Goal: Task Accomplishment & Management: Use online tool/utility

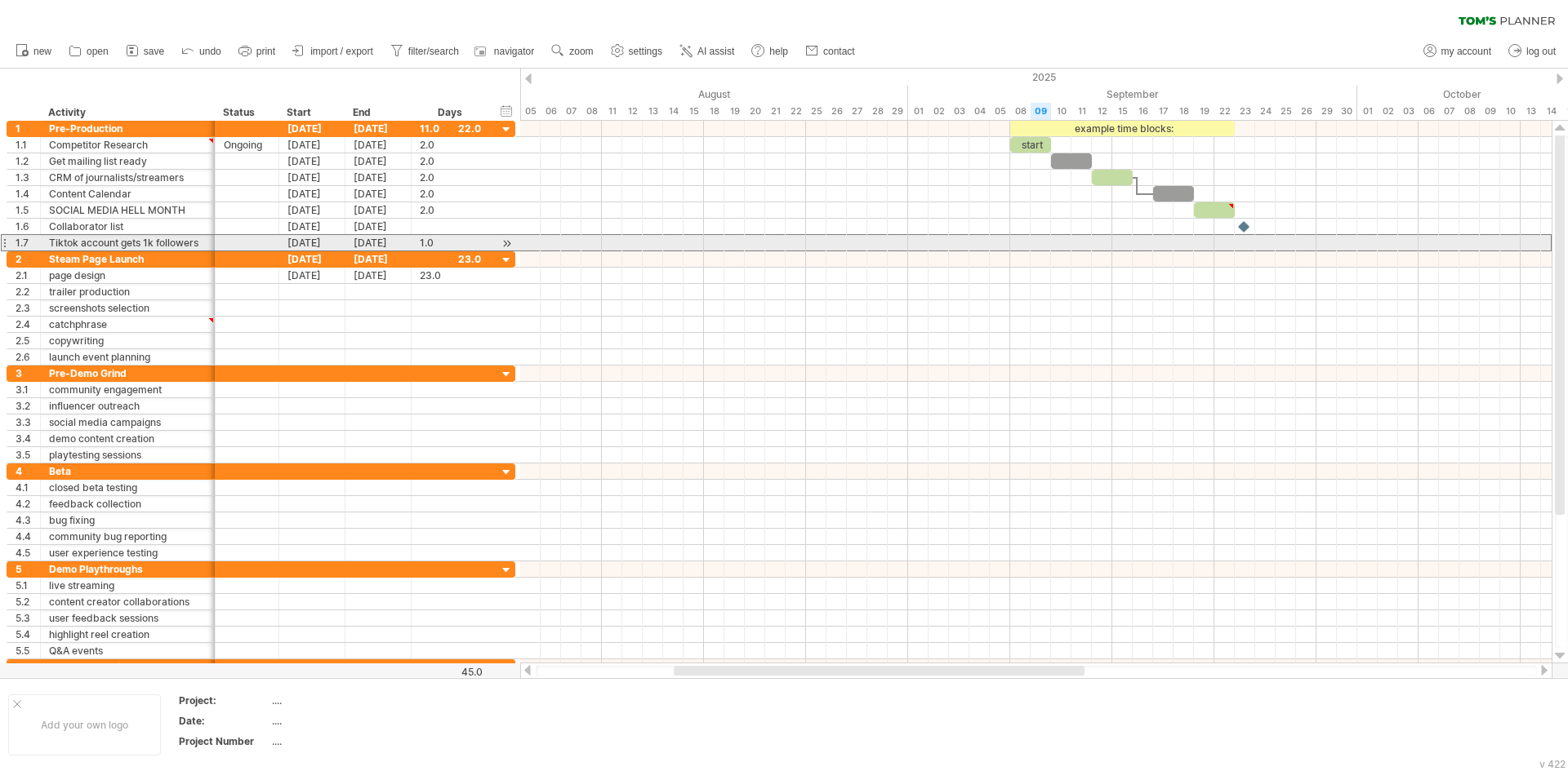
click at [4, 243] on div at bounding box center [4, 243] width 7 height 17
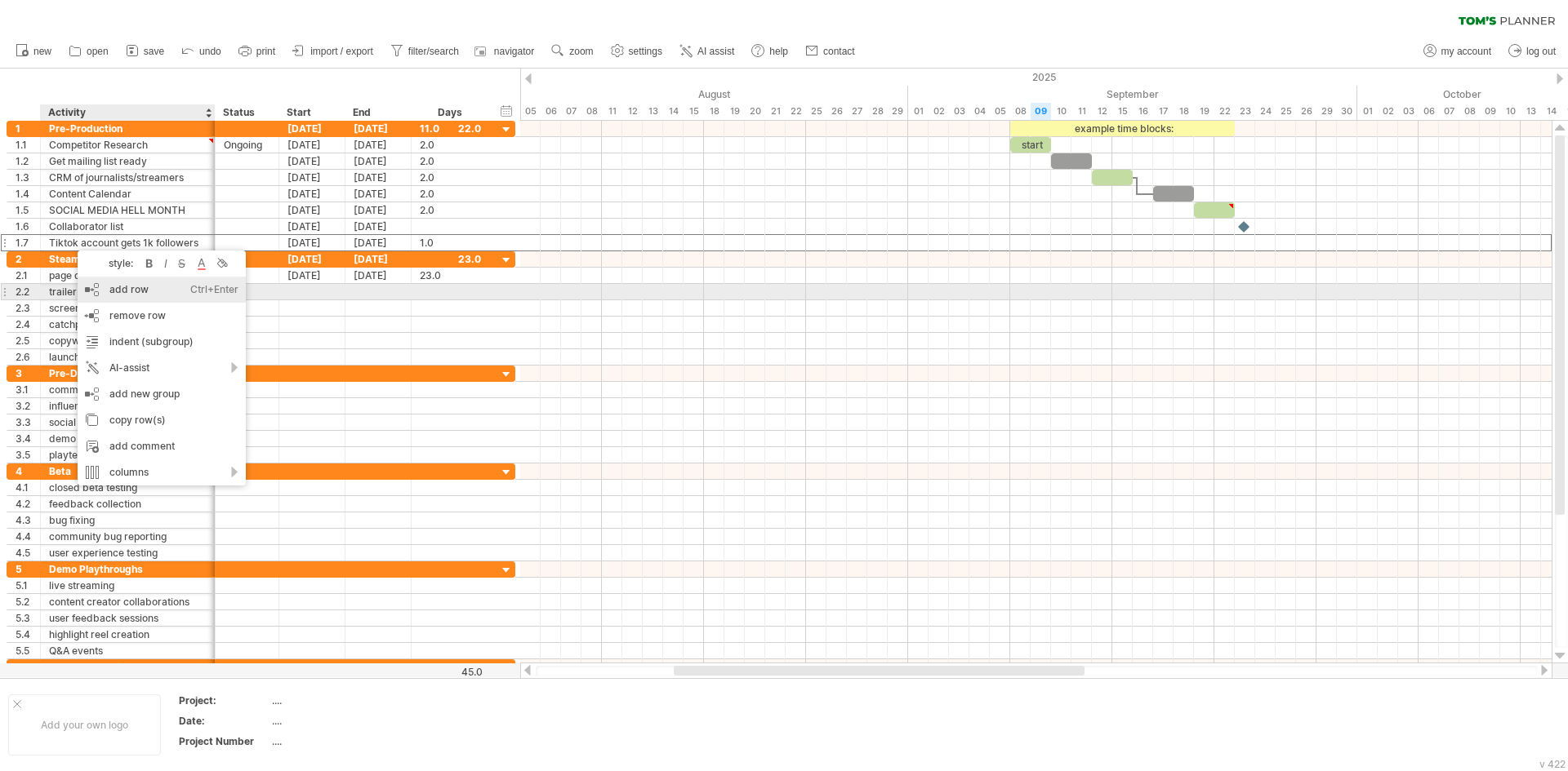
click at [157, 291] on div "add row Ctrl+Enter Cmd+Enter" at bounding box center [162, 290] width 168 height 26
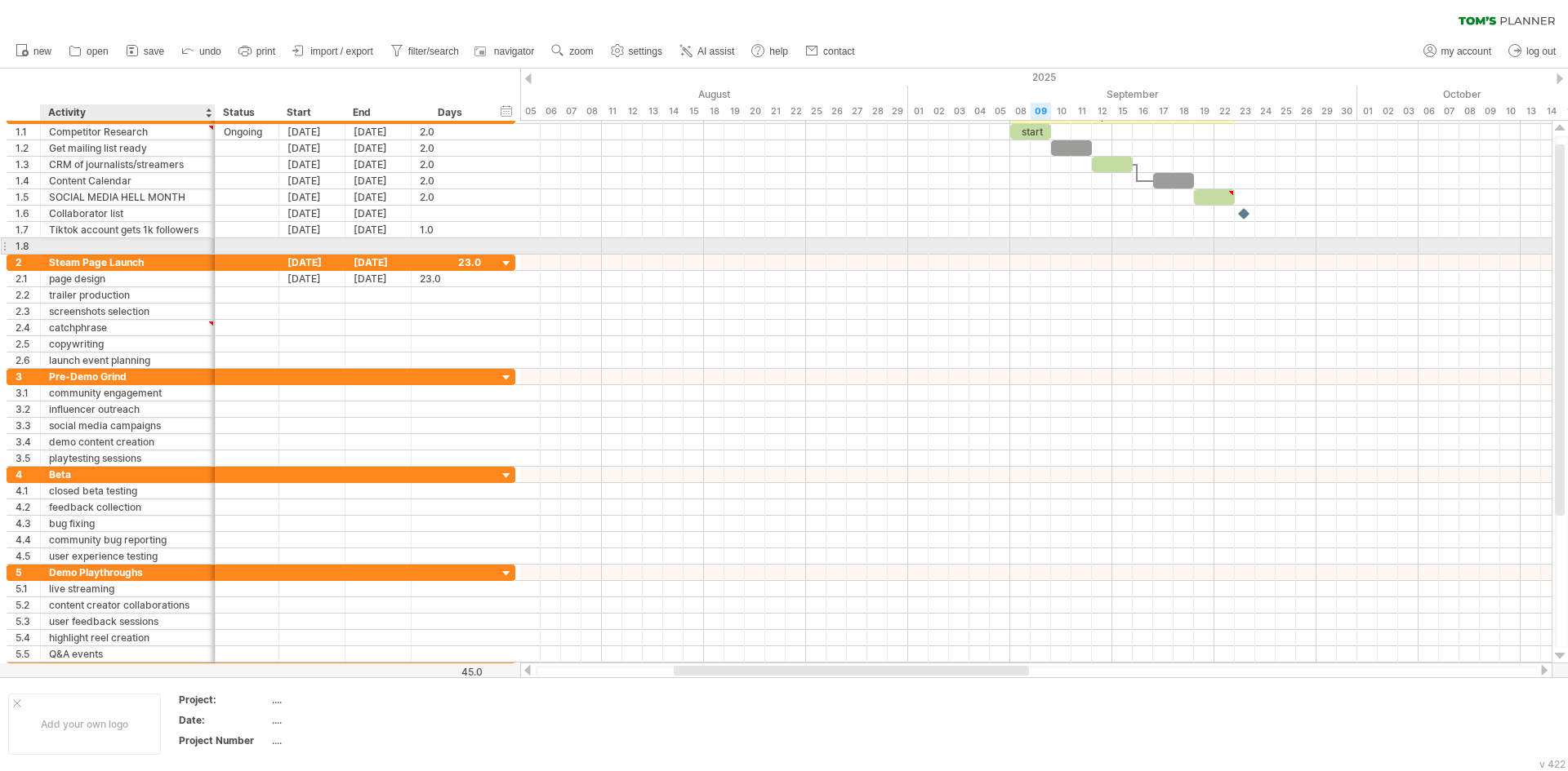
click at [130, 240] on div at bounding box center [127, 246] width 158 height 16
click at [130, 240] on input "text" at bounding box center [127, 246] width 158 height 16
type input "*"
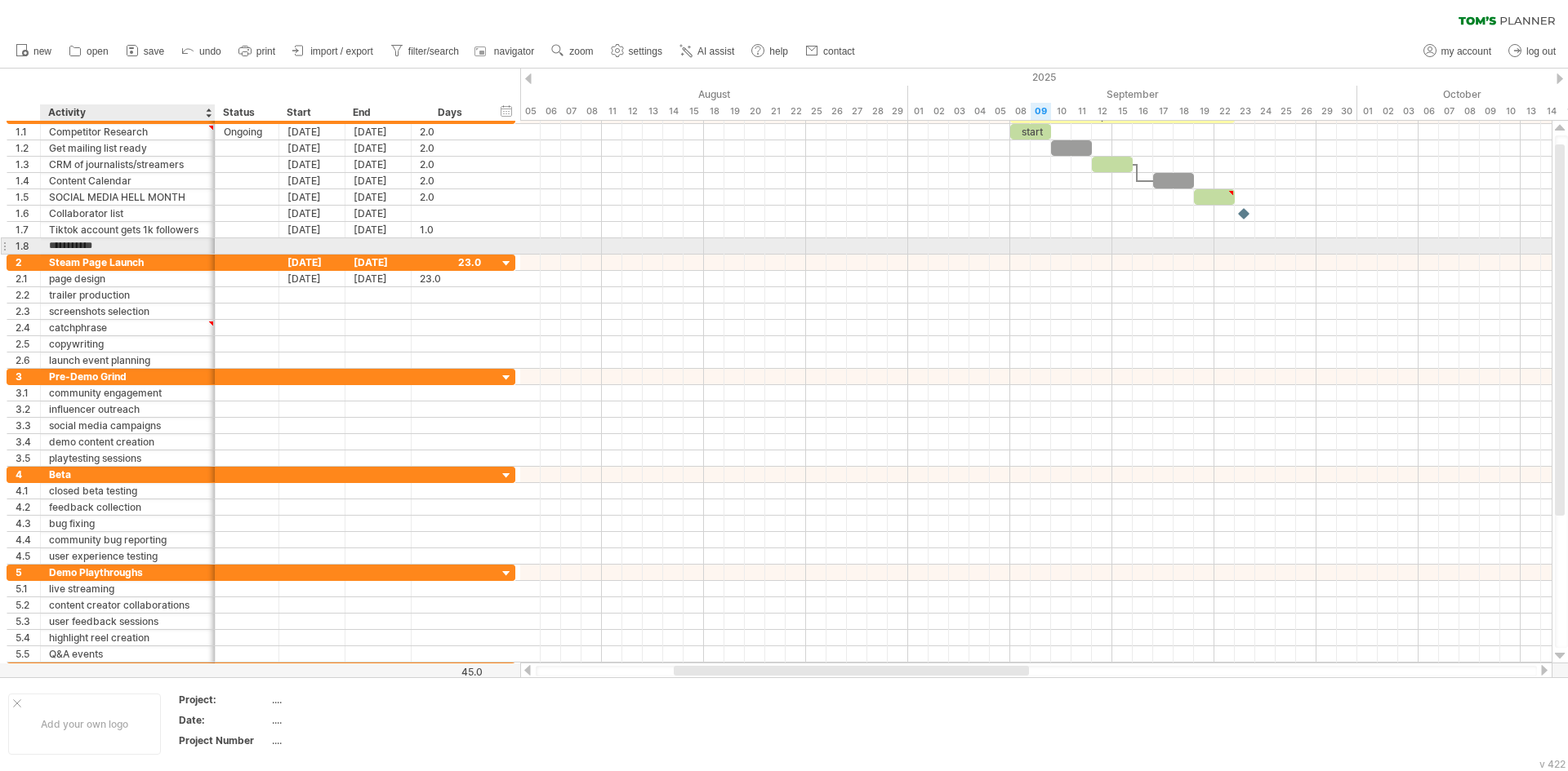
type input "*"
type input "**********"
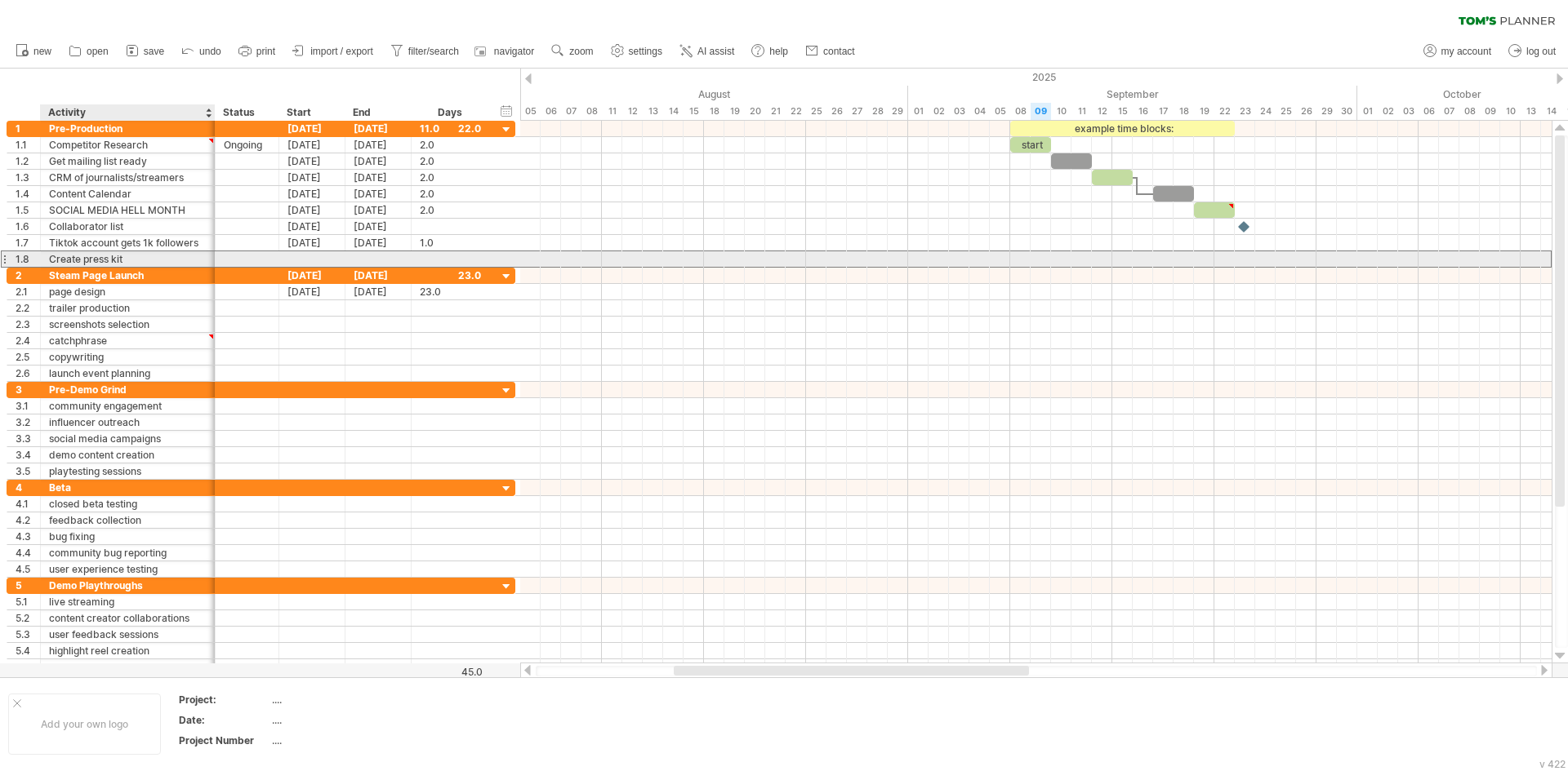
click at [155, 260] on div "Create press kit" at bounding box center [127, 259] width 158 height 16
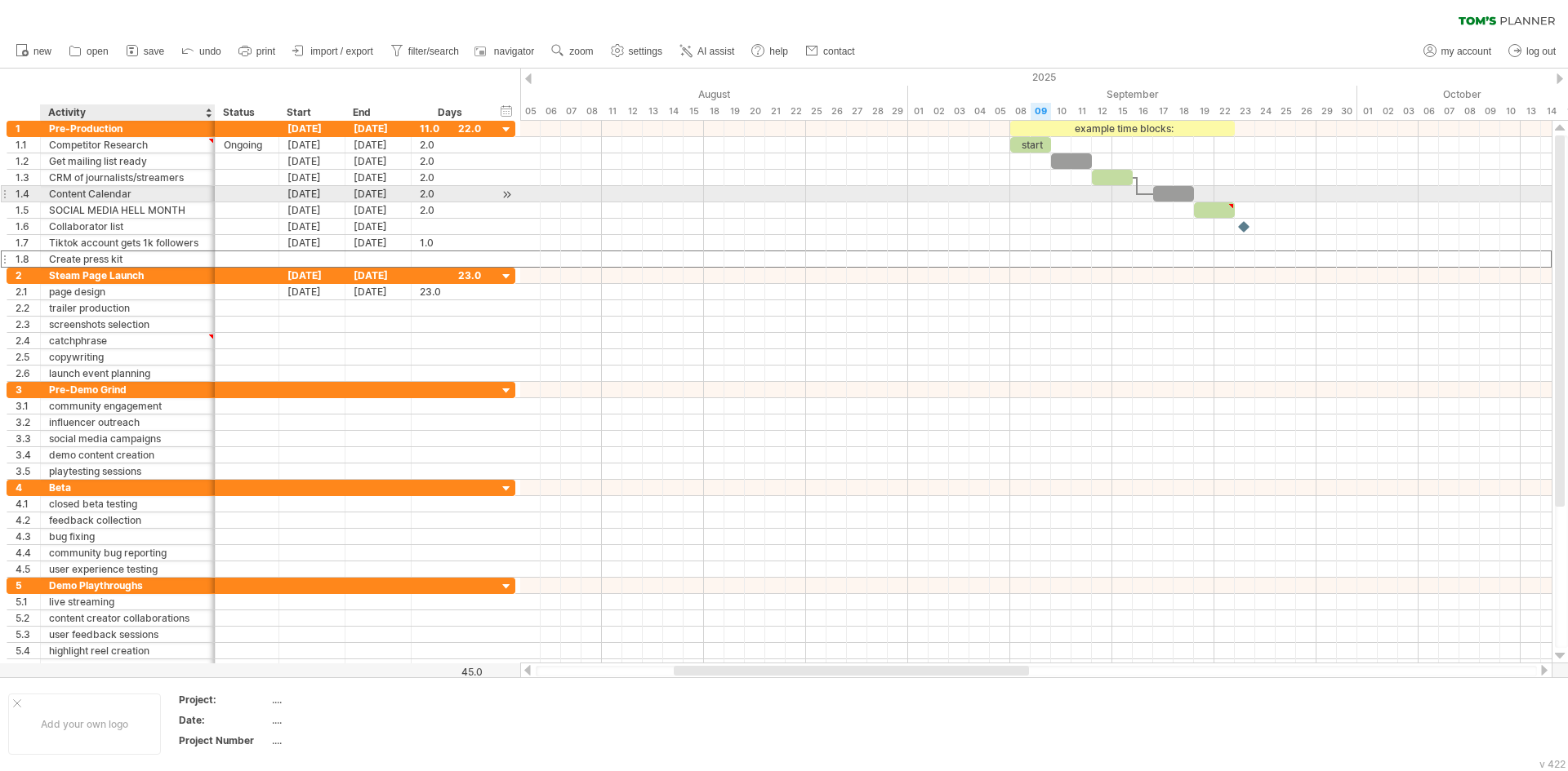
click at [107, 192] on div "Content Calendar" at bounding box center [127, 193] width 158 height 16
click at [101, 214] on div "SOCIAL MEDIA HELL MONTH" at bounding box center [127, 210] width 158 height 16
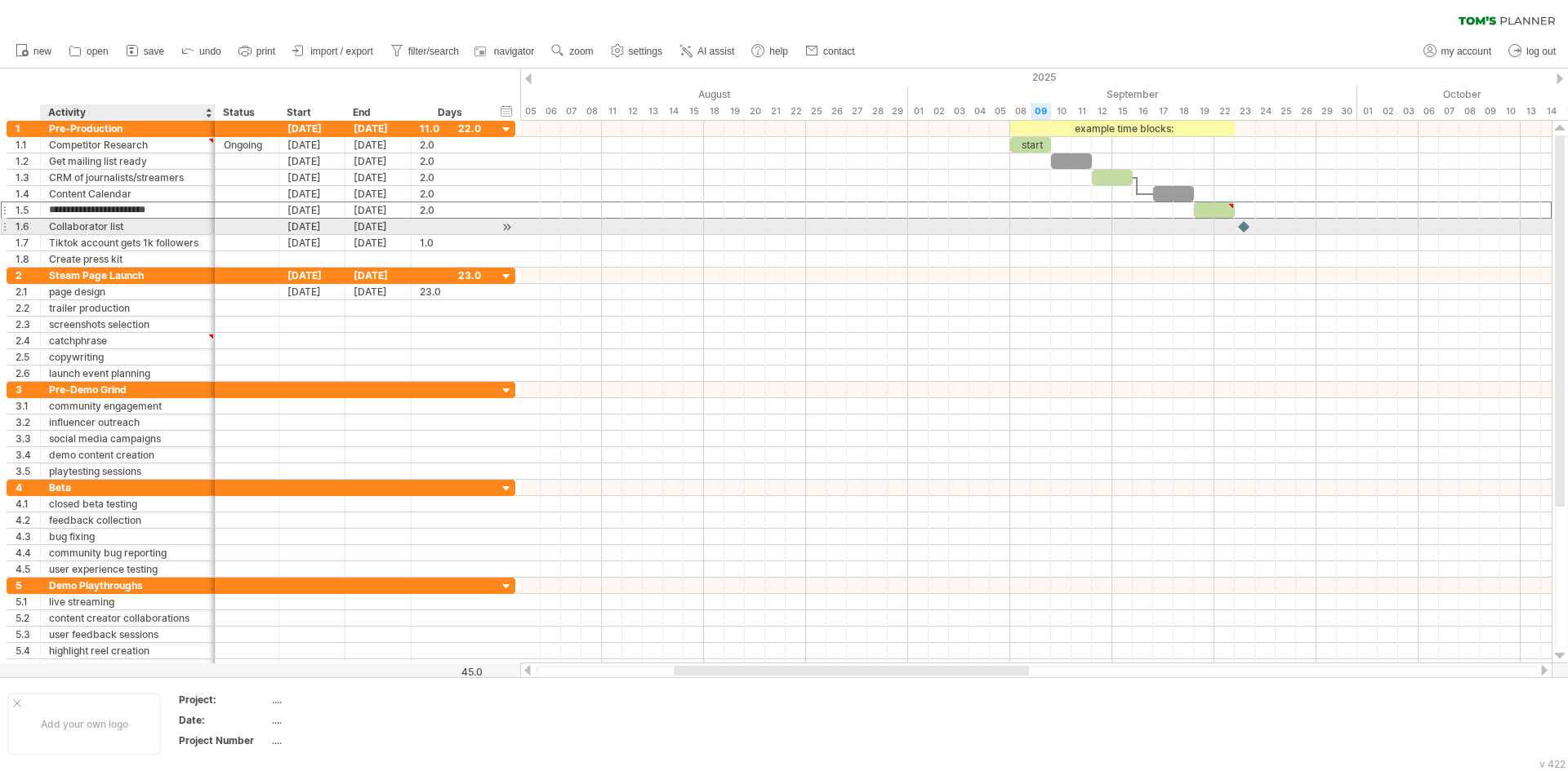
click at [94, 227] on div "Collaborator list" at bounding box center [127, 226] width 158 height 16
click at [94, 209] on div "SOCIAL MEDIA HELL MONTH" at bounding box center [127, 210] width 158 height 16
click at [163, 222] on div "Collaborator list" at bounding box center [127, 226] width 158 height 16
